Goal: Check status: Check status

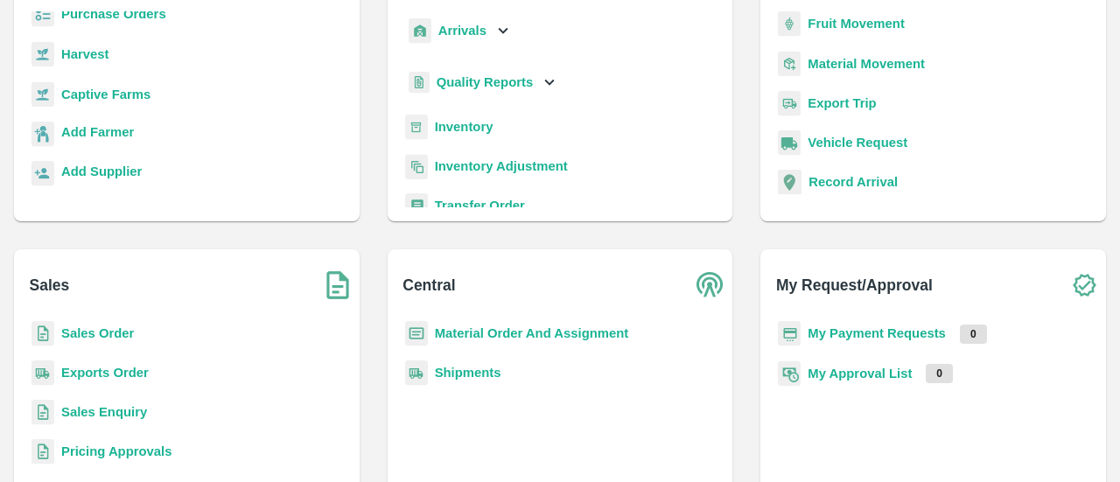
scroll to position [172, 0]
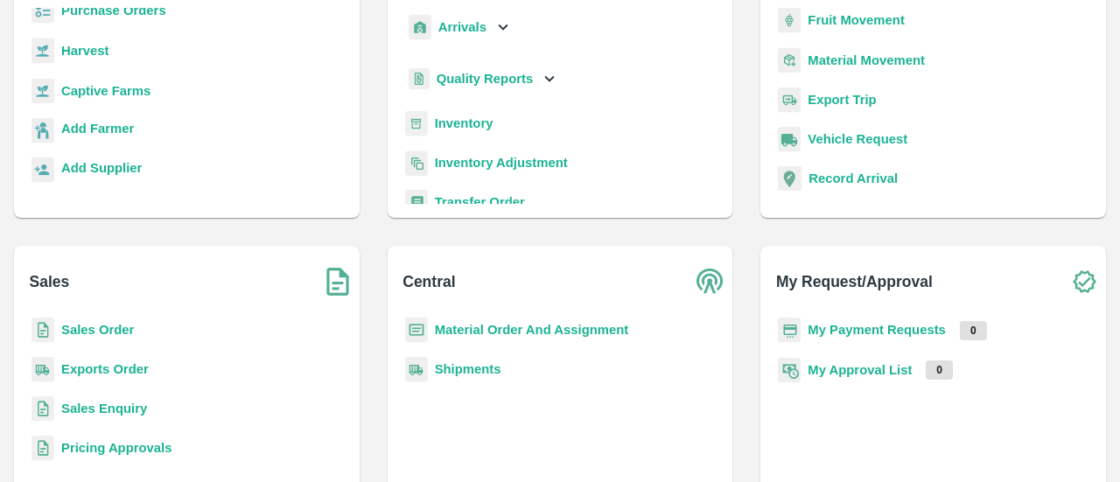
click at [95, 335] on b "Sales Order" at bounding box center [97, 330] width 73 height 14
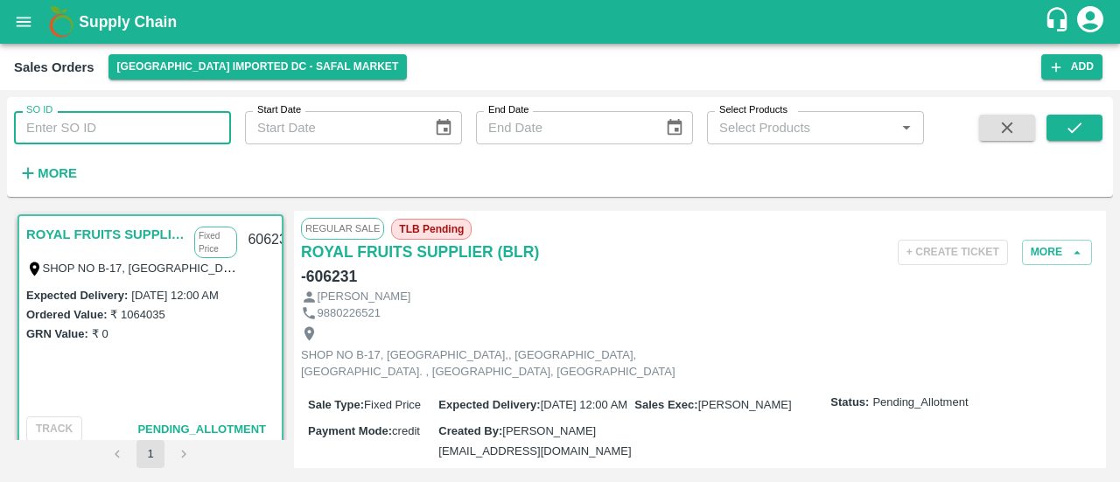
click at [165, 115] on input "SO ID" at bounding box center [122, 127] width 217 height 33
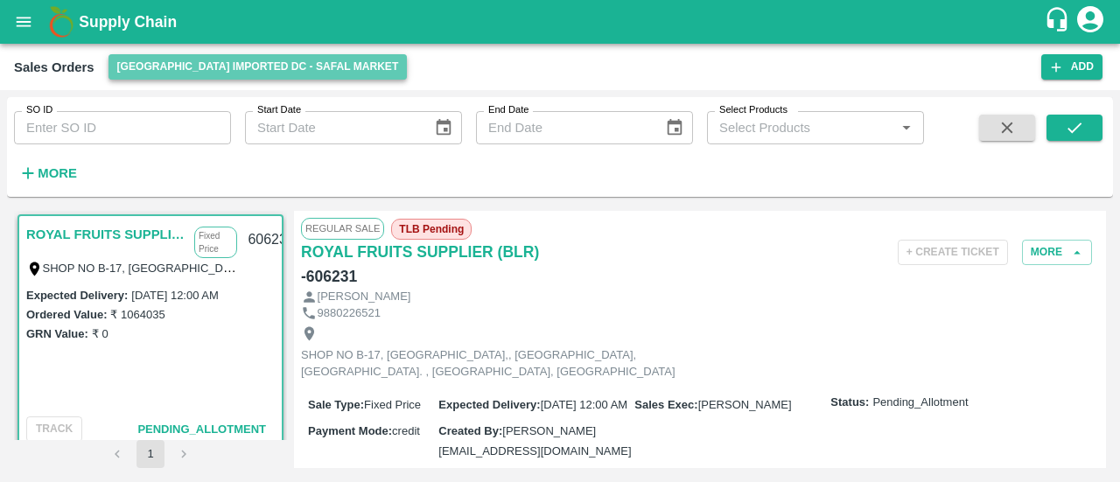
click at [266, 60] on button "[GEOGRAPHIC_DATA] Imported DC - Safal Market" at bounding box center [258, 66] width 299 height 25
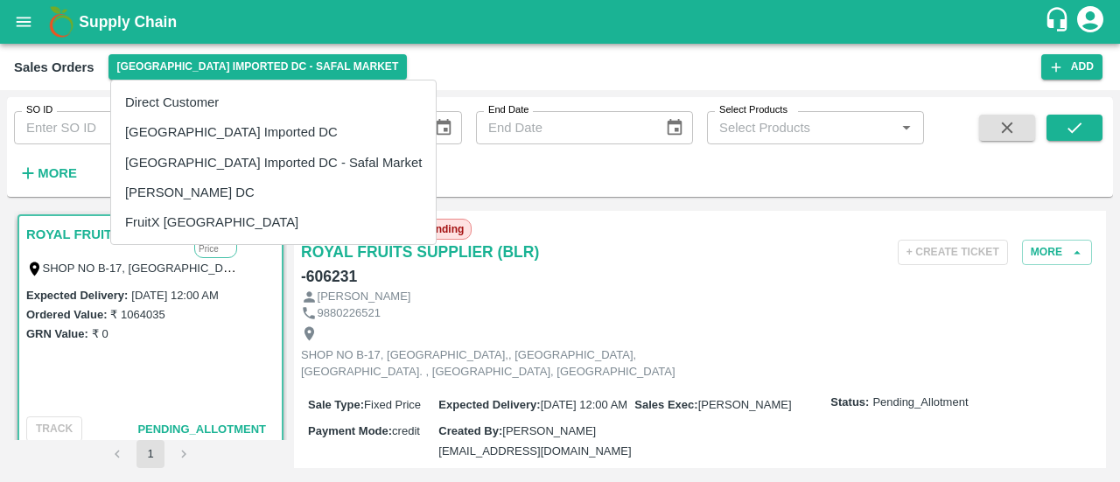
click at [53, 130] on div at bounding box center [560, 241] width 1120 height 482
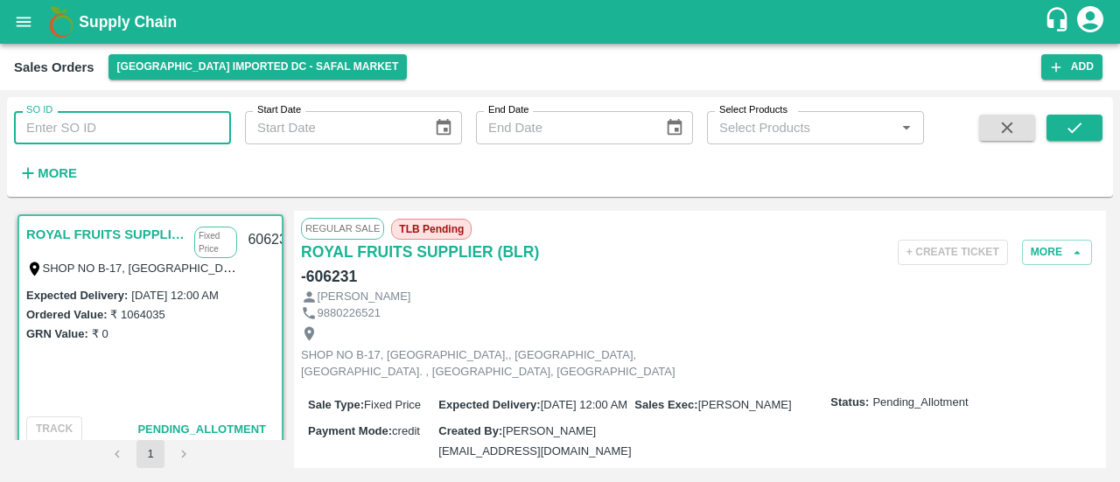
click at [62, 128] on input "SO ID" at bounding box center [122, 127] width 217 height 33
type input "604784"
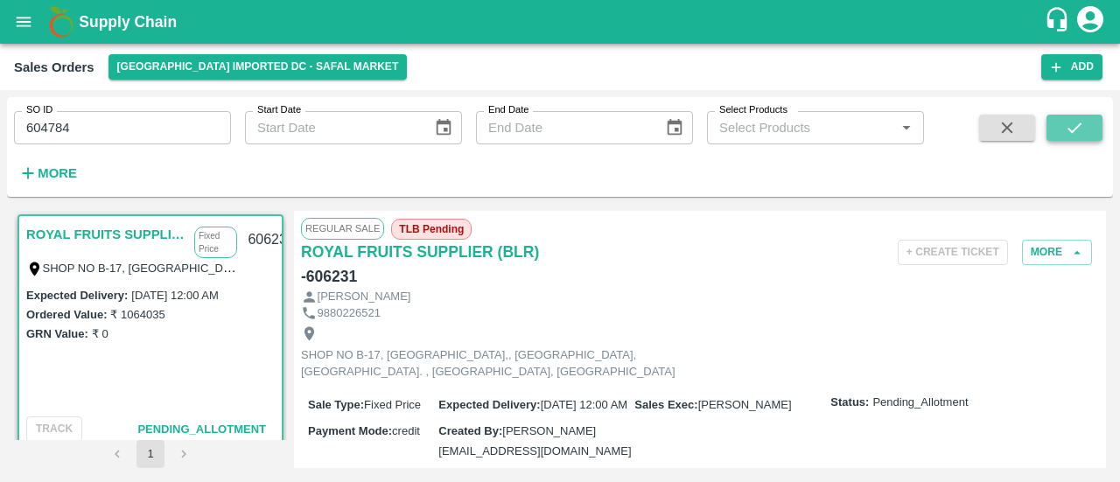
click at [1091, 127] on button "submit" at bounding box center [1075, 128] width 56 height 26
